Goal: Task Accomplishment & Management: Manage account settings

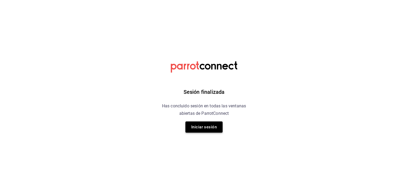
click at [208, 130] on button "Iniciar sesión" at bounding box center [203, 126] width 37 height 11
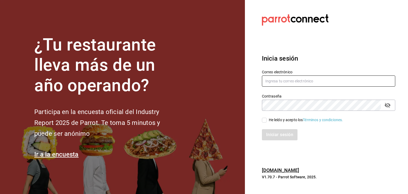
type input "[EMAIL_ADDRESS][DOMAIN_NAME]"
click at [264, 120] on input "He leído y acepto los Términos y condiciones." at bounding box center [264, 120] width 5 height 5
checkbox input "true"
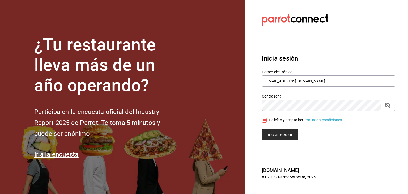
click at [275, 135] on button "Iniciar sesión" at bounding box center [280, 134] width 36 height 11
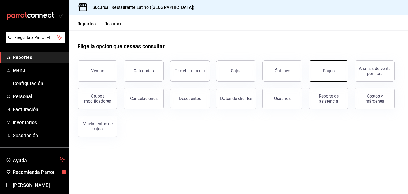
click at [314, 73] on button "Pagos" at bounding box center [328, 70] width 40 height 21
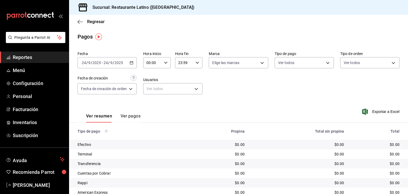
click at [131, 116] on button "Ver pagos" at bounding box center [130, 117] width 20 height 9
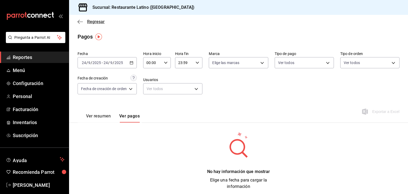
click at [79, 23] on icon "button" at bounding box center [79, 21] width 5 height 5
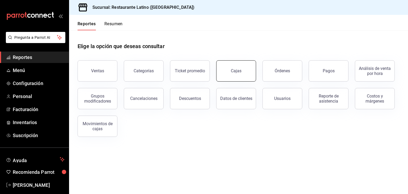
click at [246, 75] on link "Cajas" at bounding box center [236, 70] width 40 height 21
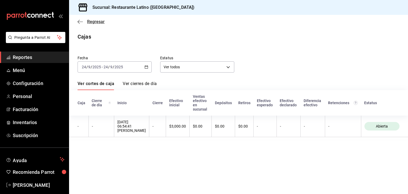
click at [80, 21] on icon "button" at bounding box center [79, 21] width 5 height 5
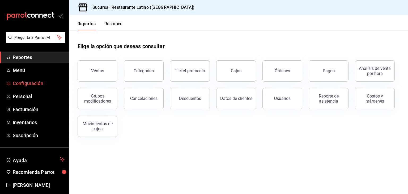
click at [41, 82] on span "Configuración" at bounding box center [39, 83] width 52 height 7
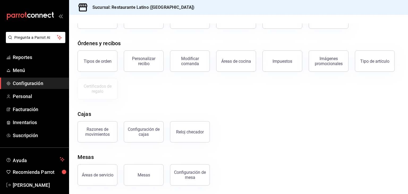
scroll to position [48, 0]
click at [158, 132] on div "Configuración de cajas" at bounding box center [143, 132] width 33 height 10
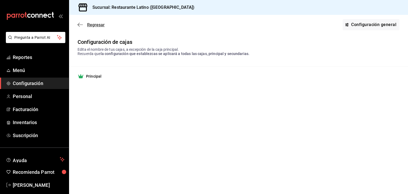
click at [79, 24] on icon "button" at bounding box center [79, 24] width 5 height 5
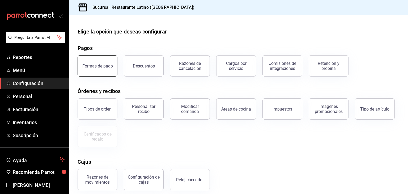
click at [106, 68] on div "Formas de pago" at bounding box center [97, 65] width 31 height 5
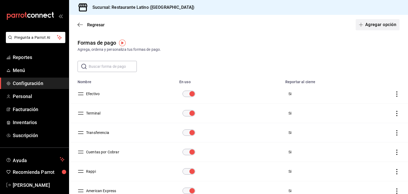
click at [372, 24] on button "Agregar opción" at bounding box center [377, 24] width 44 height 11
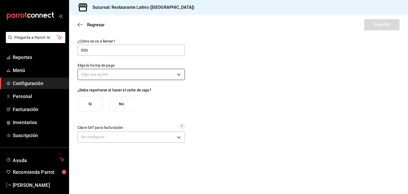
type input "DIDI"
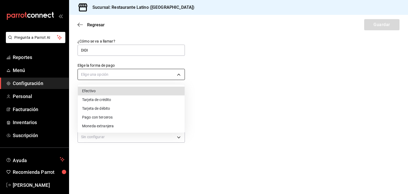
click at [176, 77] on body "Pregunta a Parrot AI Reportes Menú Configuración Personal Facturación Inventari…" at bounding box center [204, 97] width 408 height 194
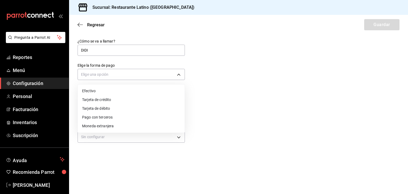
click at [214, 84] on div at bounding box center [204, 97] width 408 height 194
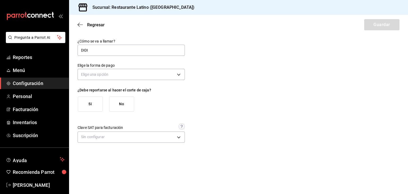
click at [87, 107] on button "Si" at bounding box center [90, 103] width 25 height 15
click at [178, 75] on body "Pregunta a Parrot AI Reportes Menú Configuración Personal Facturación Inventari…" at bounding box center [204, 97] width 408 height 194
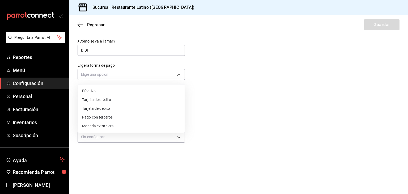
click at [179, 137] on div at bounding box center [204, 97] width 408 height 194
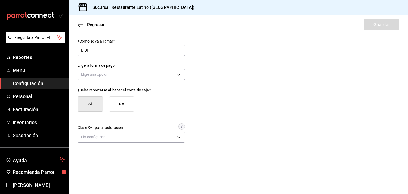
click at [179, 137] on div "Efectivo Tarjeta de crédito Tarjeta de débito Pago con terceros Moneda extranje…" at bounding box center [204, 97] width 408 height 194
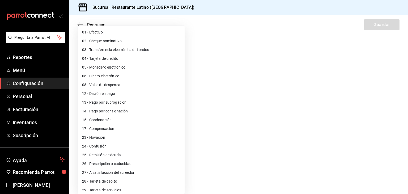
click at [179, 137] on body "Pregunta a Parrot AI Reportes Menú Configuración Personal Facturación Inventari…" at bounding box center [204, 97] width 408 height 194
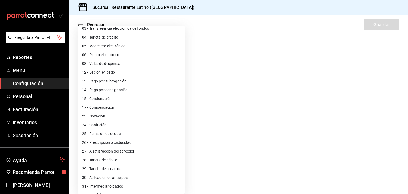
scroll to position [29, 0]
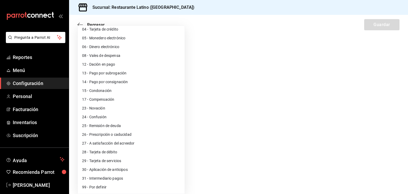
click at [279, 128] on div at bounding box center [204, 97] width 408 height 194
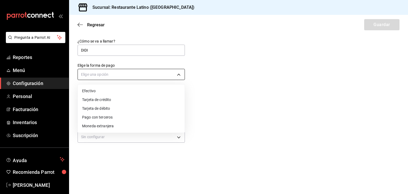
click at [178, 72] on body "Pregunta a Parrot AI Reportes Menú Configuración Personal Facturación Inventari…" at bounding box center [204, 97] width 408 height 194
click at [80, 23] on div at bounding box center [204, 97] width 408 height 194
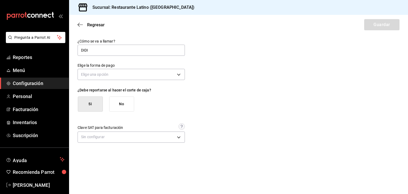
click at [80, 23] on icon "button" at bounding box center [79, 24] width 5 height 5
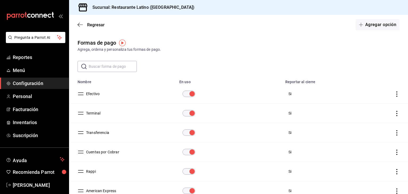
click at [394, 172] on icon "actions" at bounding box center [396, 171] width 5 height 5
click at [322, 168] on div at bounding box center [204, 97] width 408 height 194
click at [93, 170] on button "Rappi" at bounding box center [90, 170] width 12 height 5
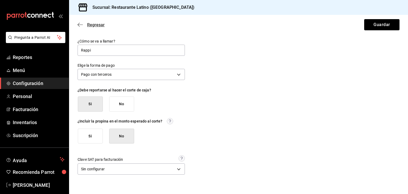
click at [79, 25] on icon "button" at bounding box center [79, 24] width 5 height 5
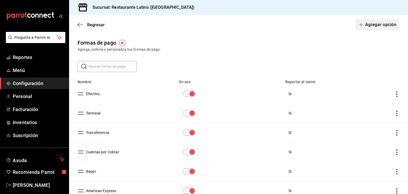
click at [372, 25] on button "Agregar opción" at bounding box center [377, 24] width 44 height 11
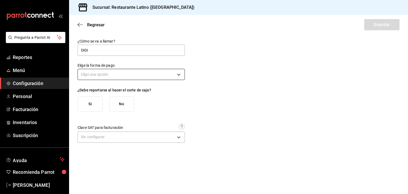
type input "DIDI"
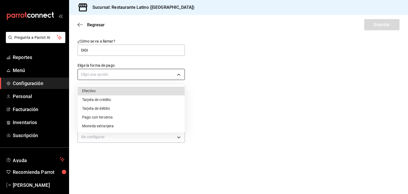
click at [179, 74] on body "Pregunta a Parrot AI Reportes Menú Configuración Personal Facturación Inventari…" at bounding box center [204, 97] width 408 height 194
click at [120, 117] on li "Pago con terceros" at bounding box center [131, 117] width 107 height 9
type input "THIRD_PARTY"
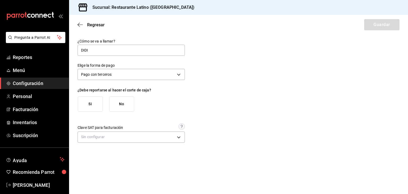
click at [91, 106] on button "Si" at bounding box center [90, 103] width 25 height 15
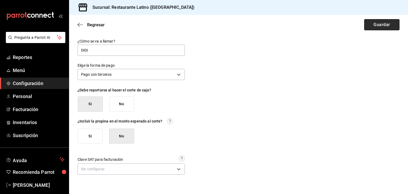
click at [386, 23] on button "Guardar" at bounding box center [381, 24] width 35 height 11
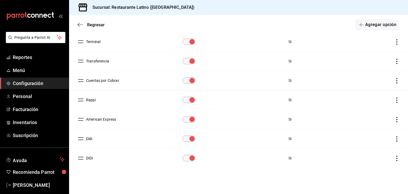
scroll to position [72, 0]
click at [394, 135] on icon "actions" at bounding box center [396, 137] width 5 height 5
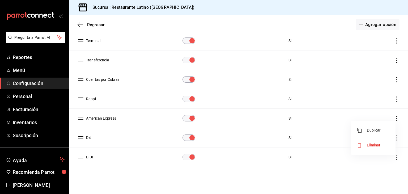
click at [381, 146] on li "Eliminar" at bounding box center [372, 144] width 45 height 15
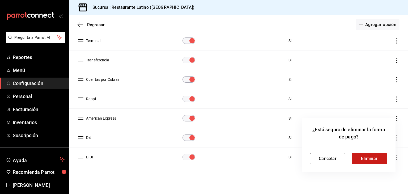
click at [370, 159] on button "Eliminar" at bounding box center [368, 158] width 35 height 11
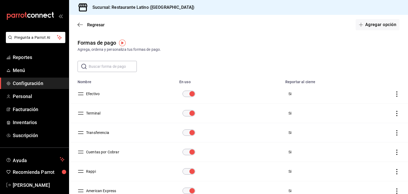
scroll to position [0, 0]
click at [78, 24] on icon "button" at bounding box center [79, 24] width 5 height 5
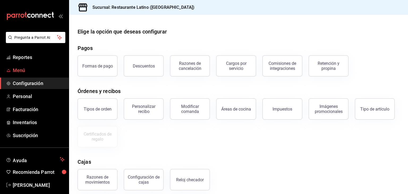
click at [13, 69] on span "Menú" at bounding box center [39, 70] width 52 height 7
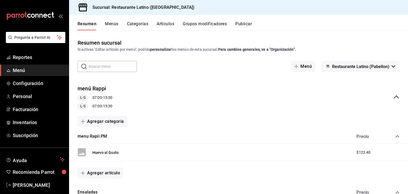
click at [167, 23] on button "Artículos" at bounding box center [166, 25] width 18 height 9
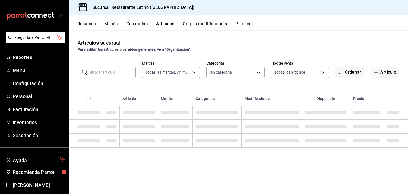
type input "d9c469dc-f08c-46b7-a74b-538dd27fde2f"
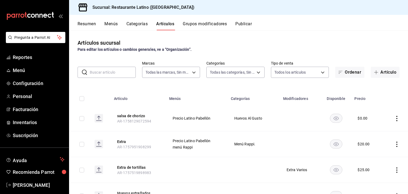
type input "d02846c7-a59d-4f8e-8146-2248f5df7f1c,44c198ae-659f-4732-92a9-17fcb31ae424,23e77…"
click at [377, 72] on button "Artículo" at bounding box center [384, 72] width 29 height 11
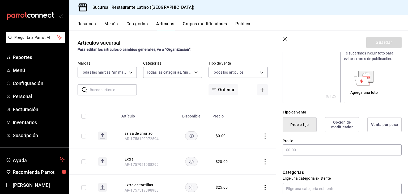
scroll to position [85, 0]
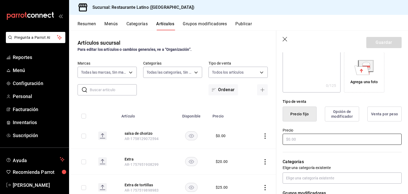
type input "Extra de tortillas"
click at [290, 139] on input "text" at bounding box center [341, 138] width 119 height 11
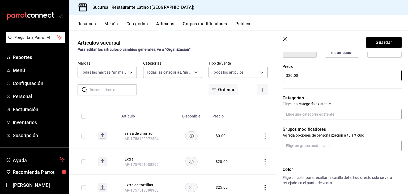
scroll to position [159, 0]
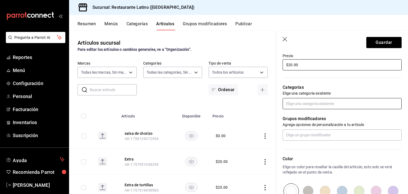
type input "$20.00"
click at [330, 104] on input "text" at bounding box center [341, 103] width 119 height 11
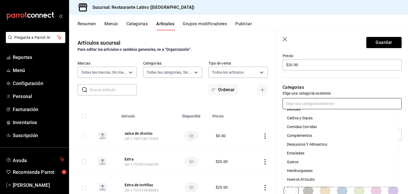
scroll to position [15, 0]
click at [332, 136] on li "Complementos" at bounding box center [339, 135] width 115 height 9
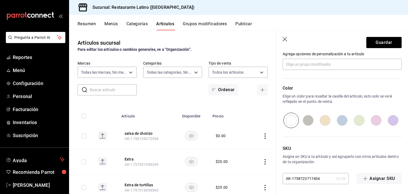
scroll to position [248, 0]
click at [388, 39] on button "Guardar" at bounding box center [383, 42] width 35 height 11
